Goal: Contribute content

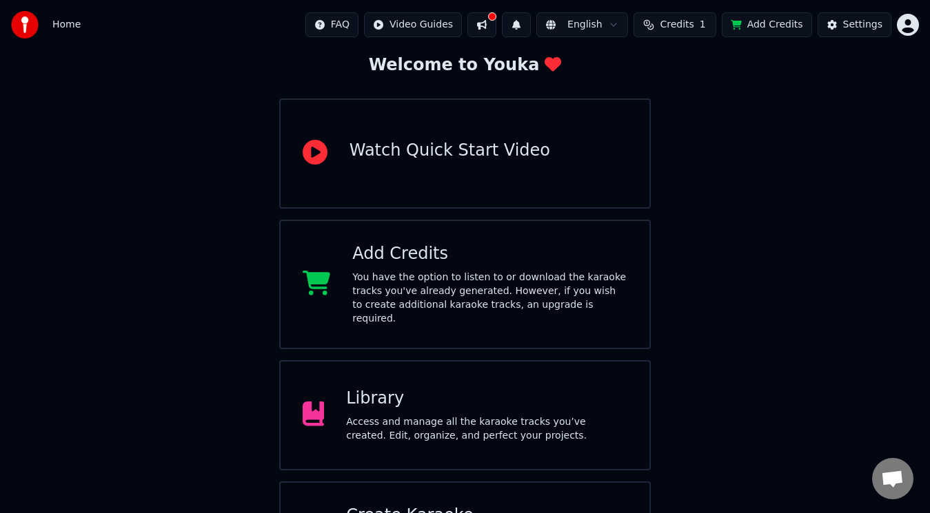
scroll to position [77, 0]
click at [386, 397] on div "Library Access and manage all the karaoke tracks you’ve created. Edit, organize…" at bounding box center [486, 416] width 281 height 55
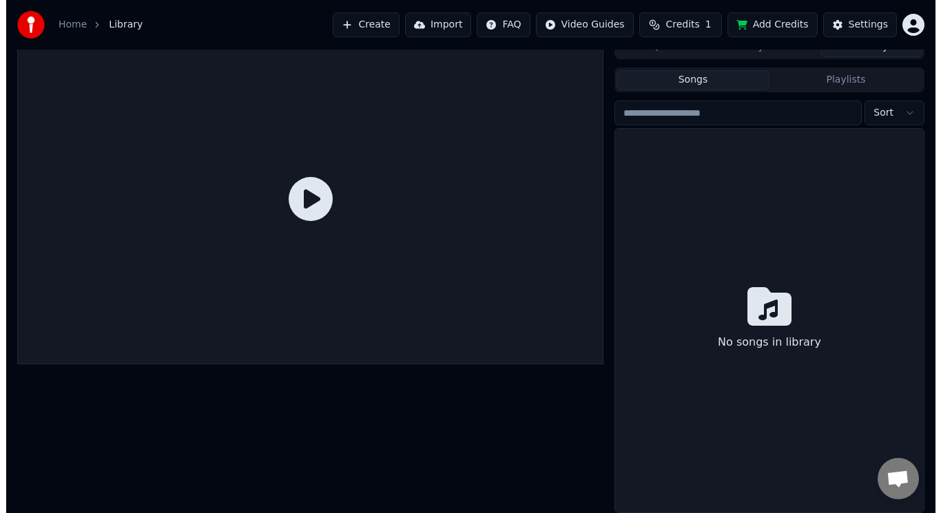
scroll to position [15, 0]
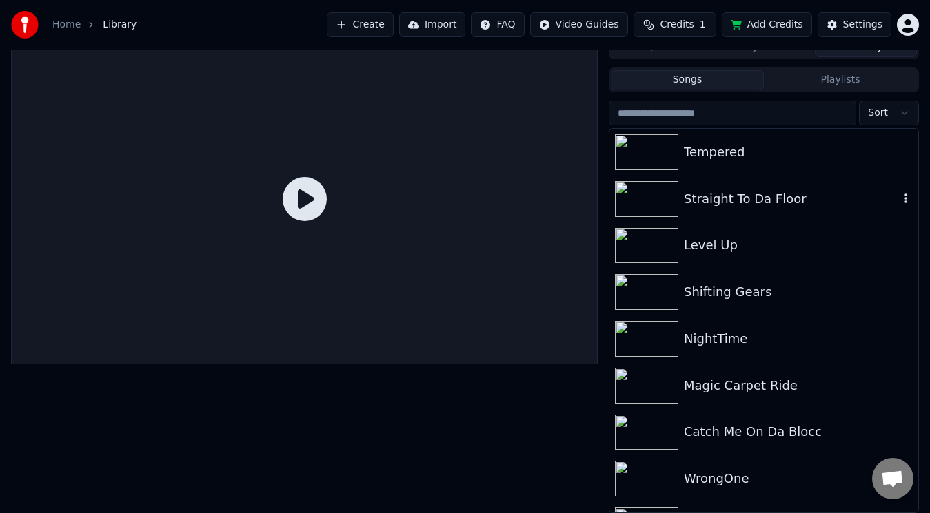
click at [779, 190] on div "Straight To Da Floor" at bounding box center [791, 199] width 215 height 19
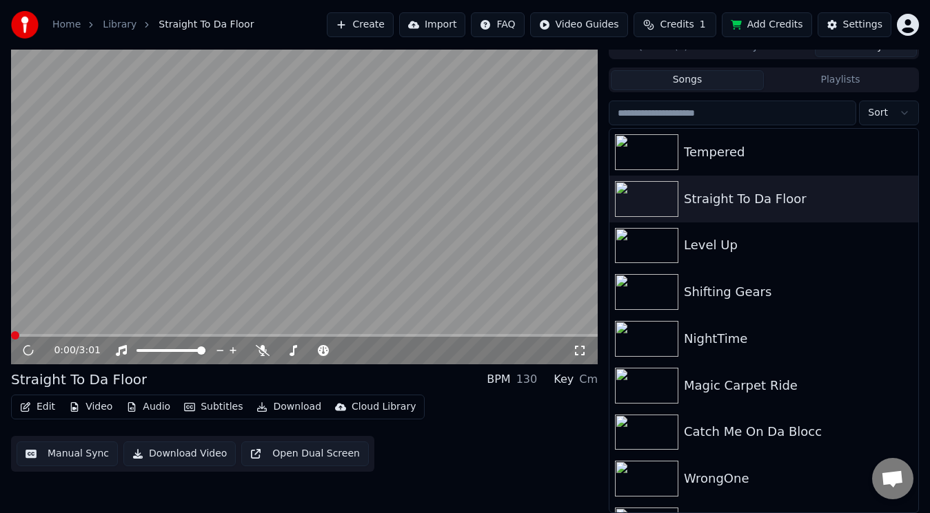
click at [38, 405] on button "Edit" at bounding box center [37, 407] width 46 height 19
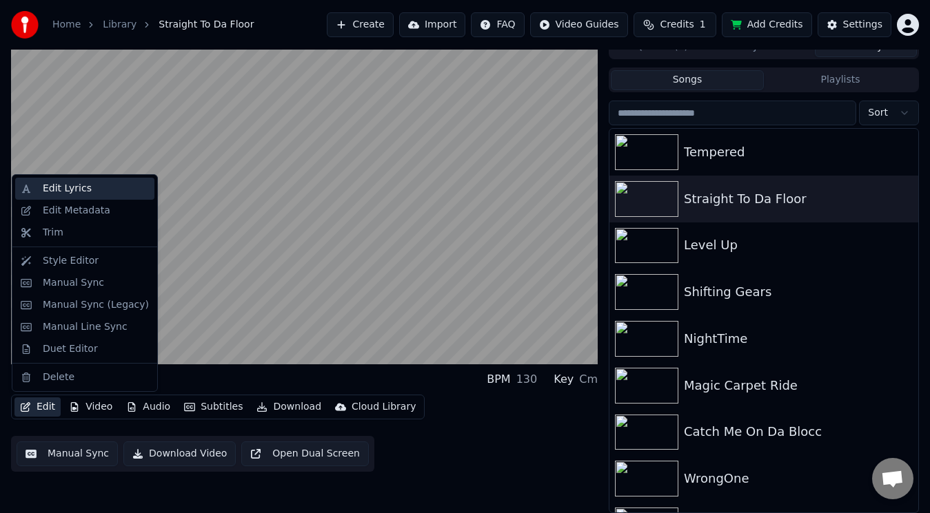
click at [71, 190] on div "Edit Lyrics" at bounding box center [67, 189] width 49 height 14
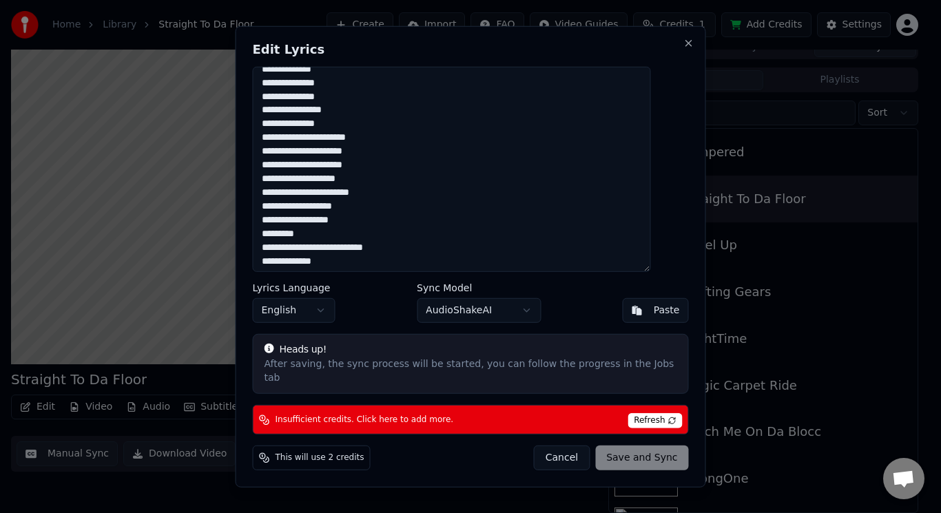
scroll to position [950, 0]
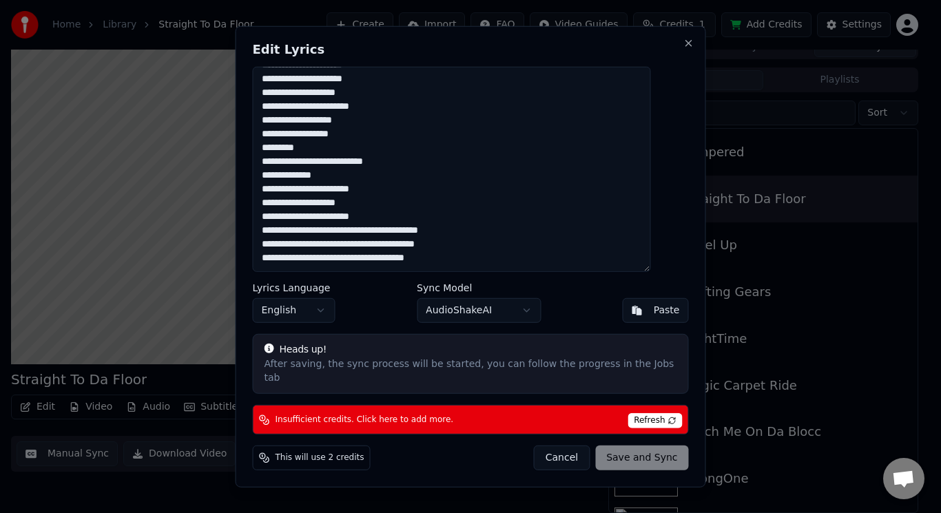
drag, startPoint x: 279, startPoint y: 85, endPoint x: 491, endPoint y: 275, distance: 285.0
click at [491, 272] on textarea at bounding box center [452, 168] width 398 height 205
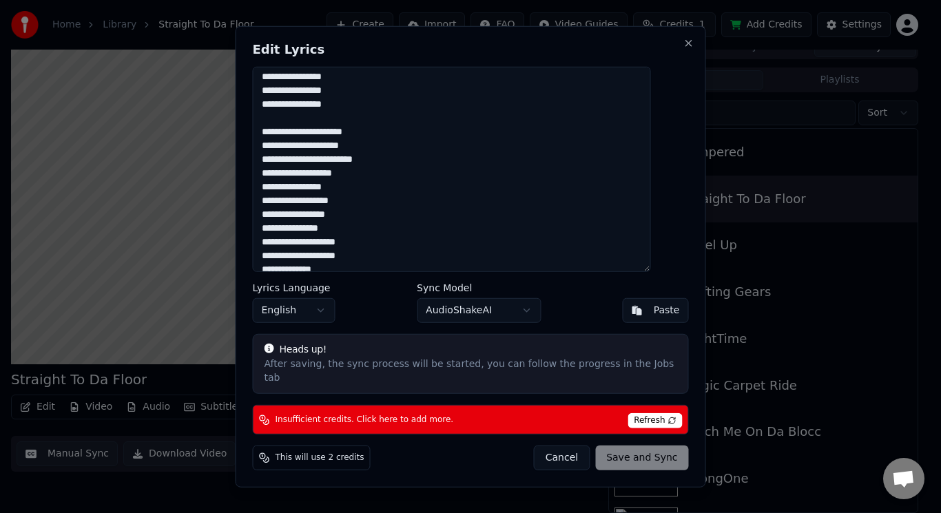
scroll to position [0, 0]
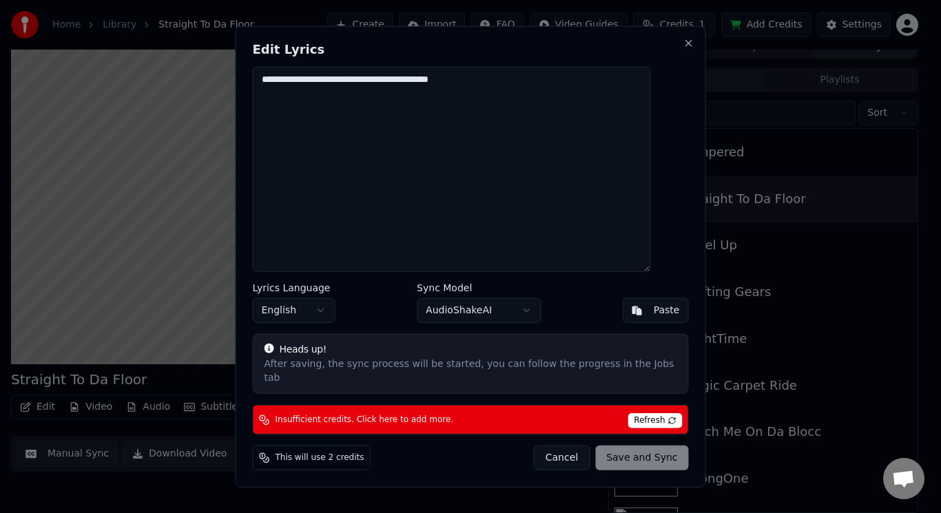
click at [558, 446] on button "Cancel" at bounding box center [562, 458] width 56 height 25
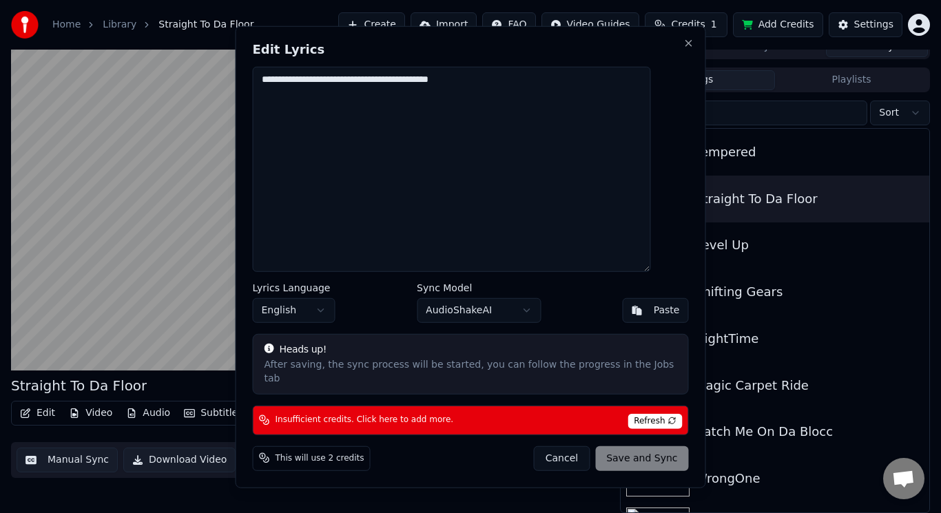
type textarea "**********"
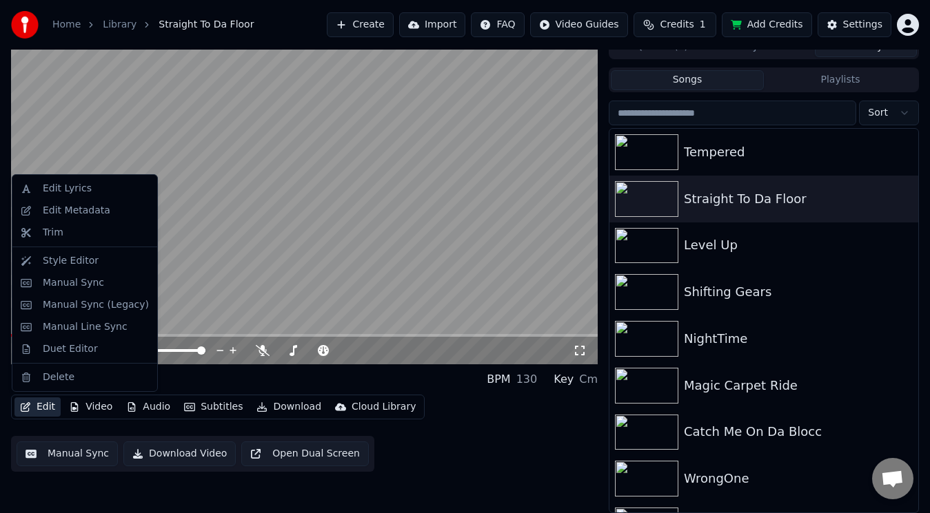
click at [39, 404] on button "Edit" at bounding box center [37, 407] width 46 height 19
click at [92, 183] on div "Edit Lyrics" at bounding box center [96, 189] width 106 height 14
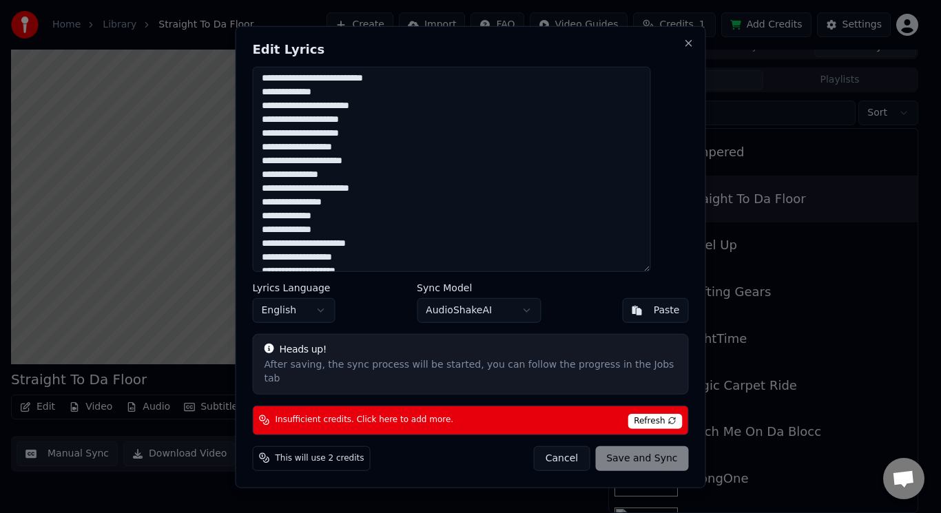
scroll to position [950, 0]
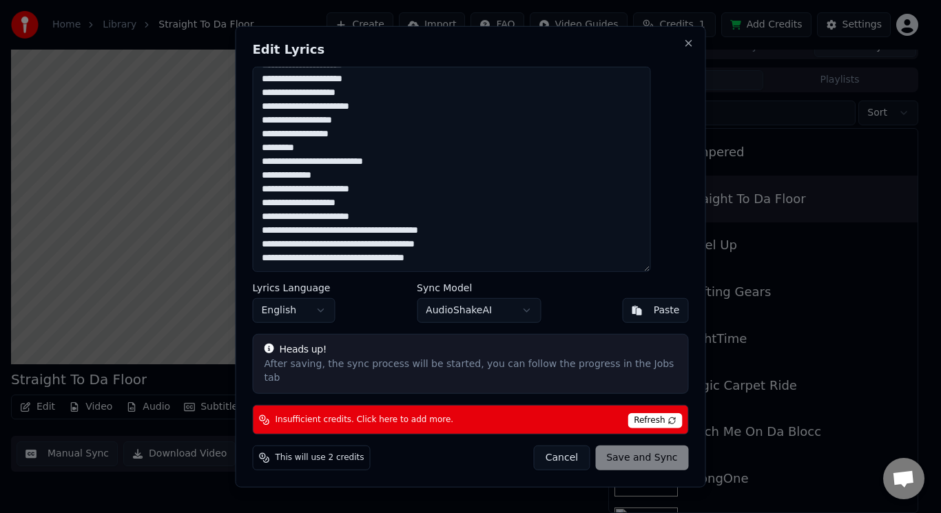
drag, startPoint x: 279, startPoint y: 83, endPoint x: 528, endPoint y: 290, distance: 323.5
click at [528, 290] on div "Edit Lyrics Lyrics Language English Sync Model AudioShakeAI Paste Heads up! Aft…" at bounding box center [471, 256] width 471 height 462
